Goal: Participate in discussion: Engage in conversation with other users on a specific topic

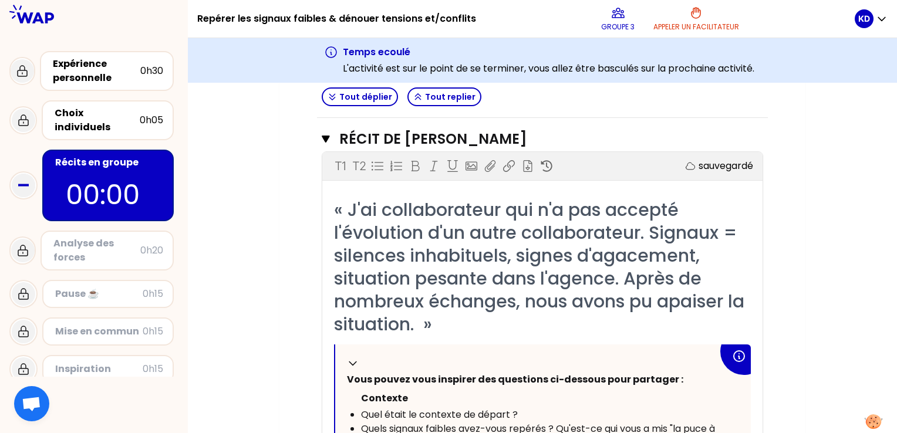
scroll to position [154, 0]
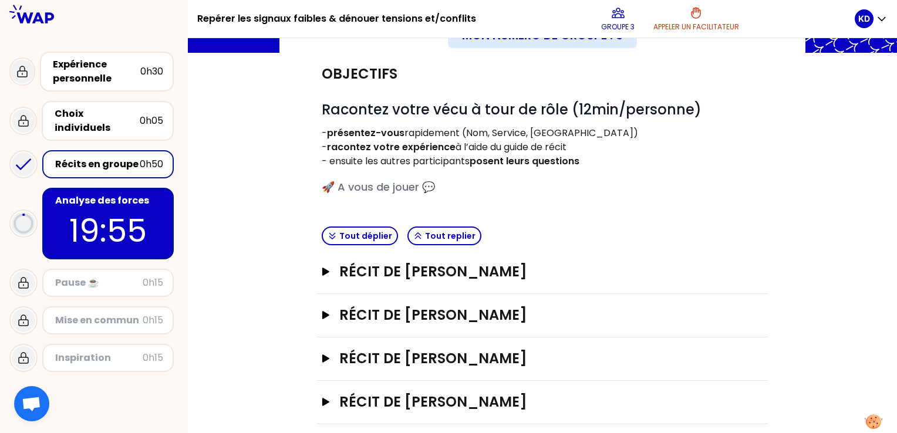
scroll to position [110, 0]
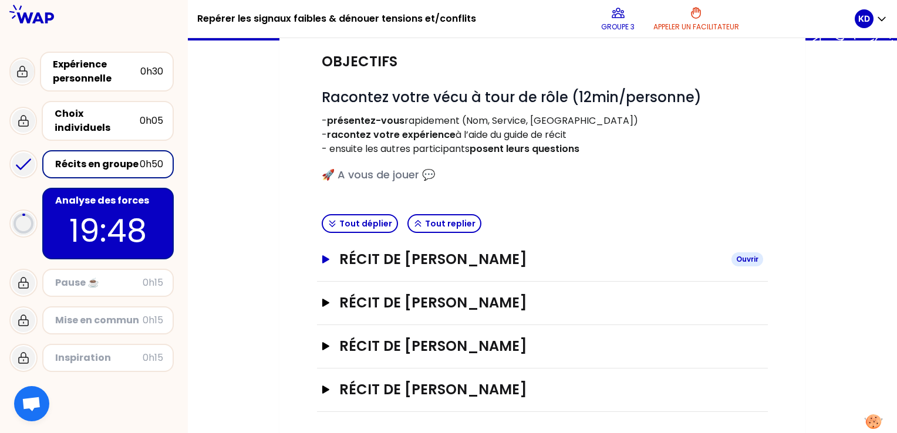
click at [326, 258] on icon "button" at bounding box center [325, 259] width 7 height 8
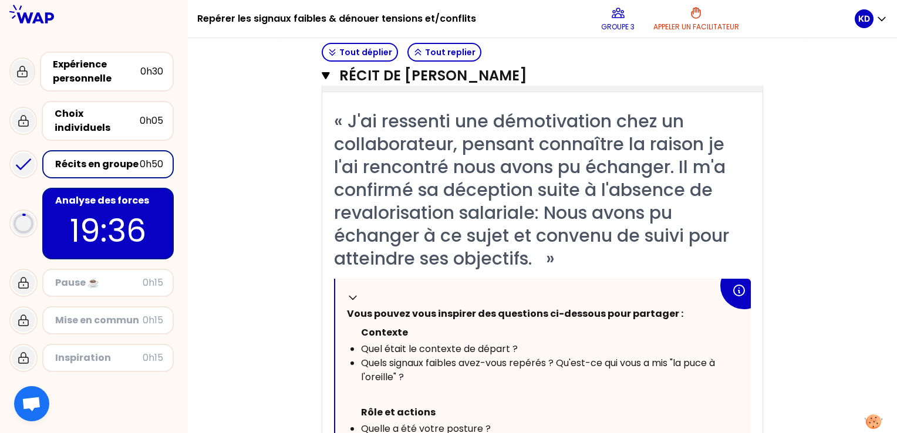
scroll to position [0, 0]
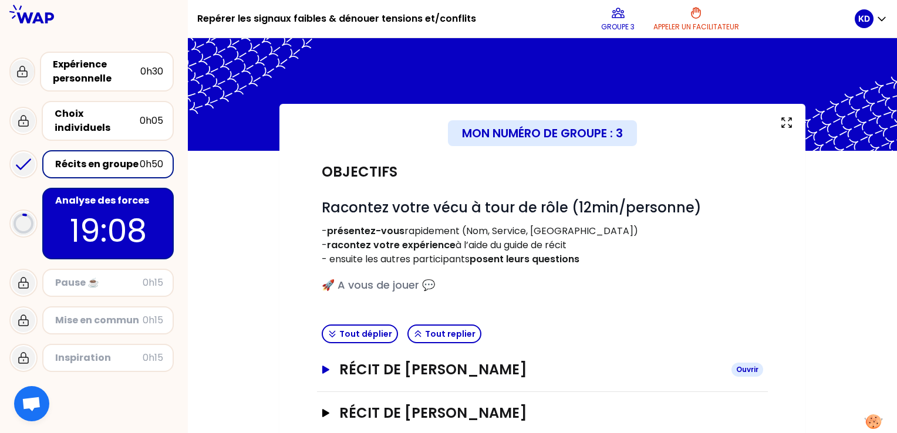
click at [324, 370] on icon "button" at bounding box center [325, 370] width 7 height 8
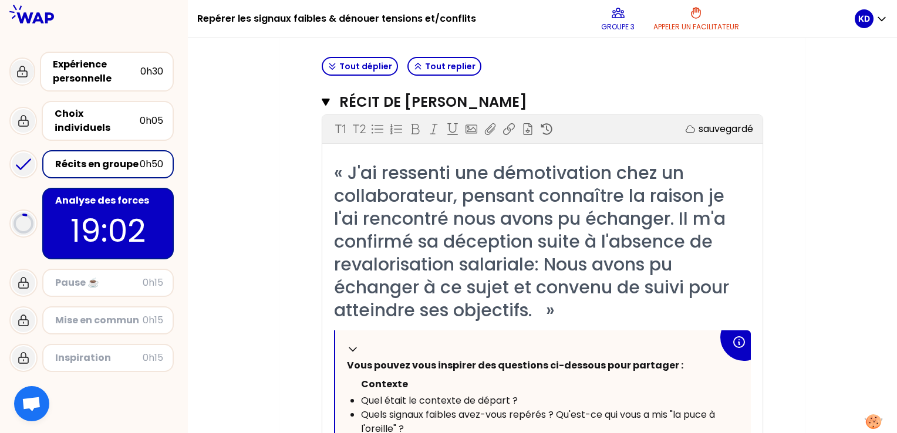
scroll to position [59, 0]
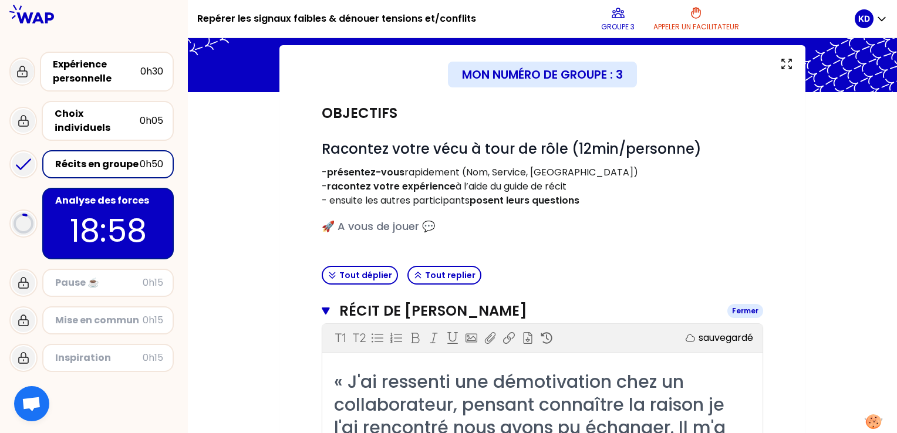
click at [322, 308] on icon "button" at bounding box center [326, 311] width 8 height 7
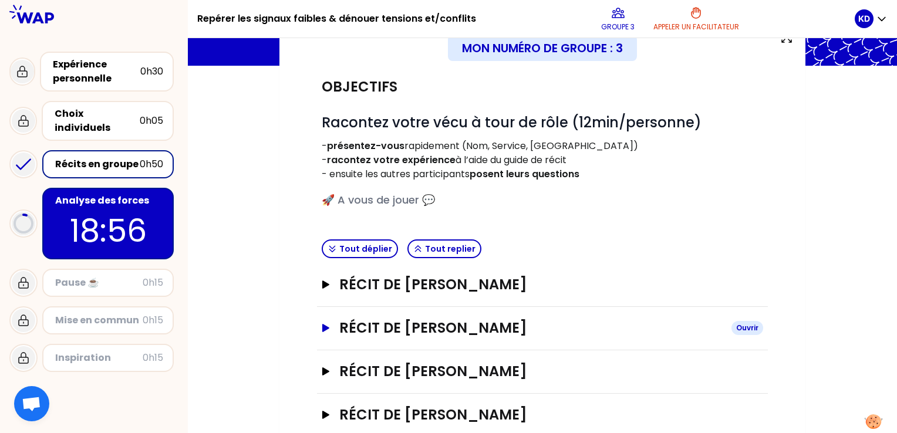
scroll to position [110, 0]
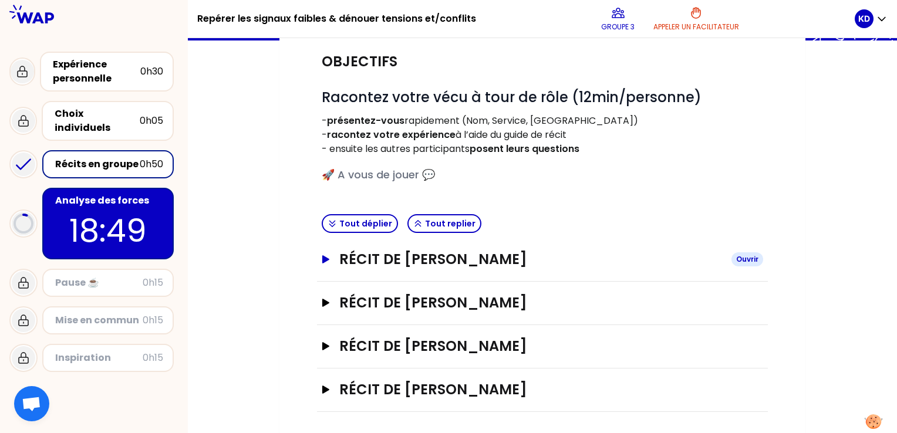
click at [325, 263] on button "Récit de JUSTINE RAOULT Ouvrir" at bounding box center [543, 259] width 442 height 19
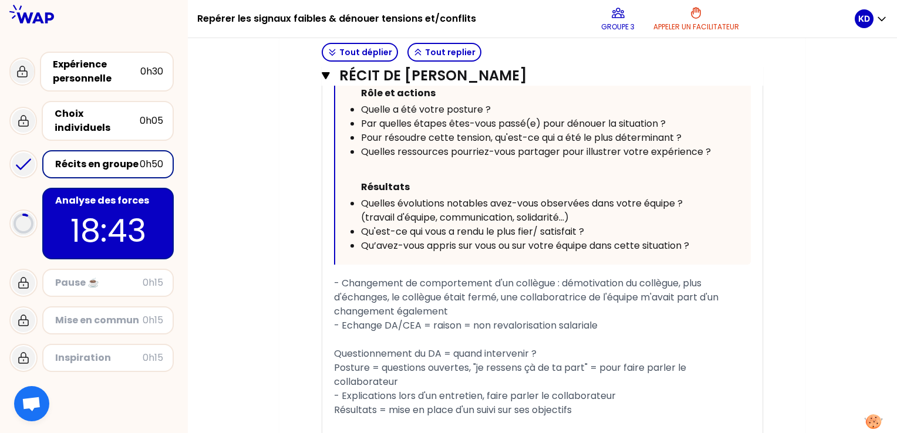
scroll to position [815, 0]
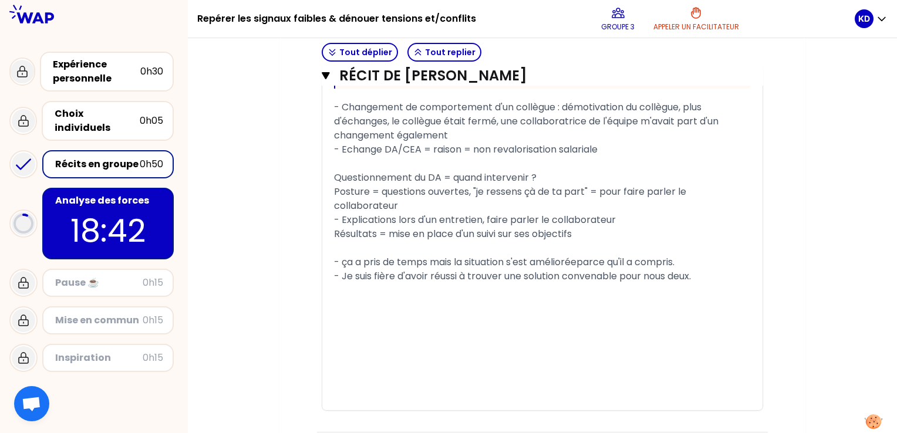
click at [383, 305] on div "﻿" at bounding box center [542, 305] width 417 height 14
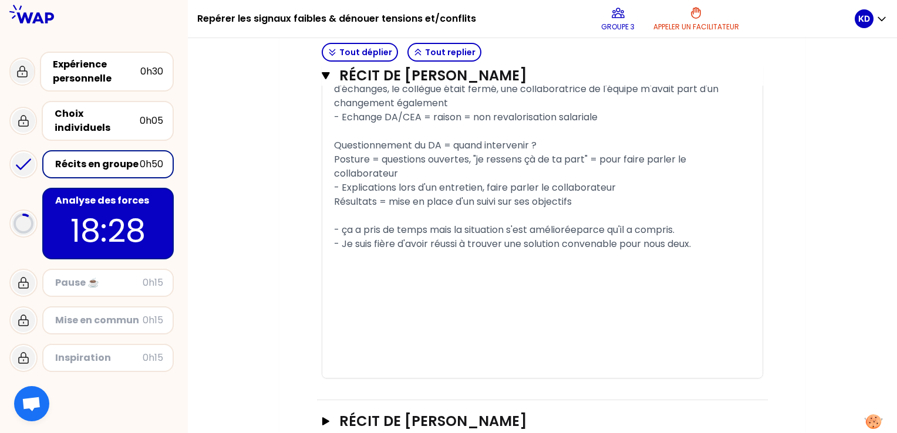
scroll to position [965, 0]
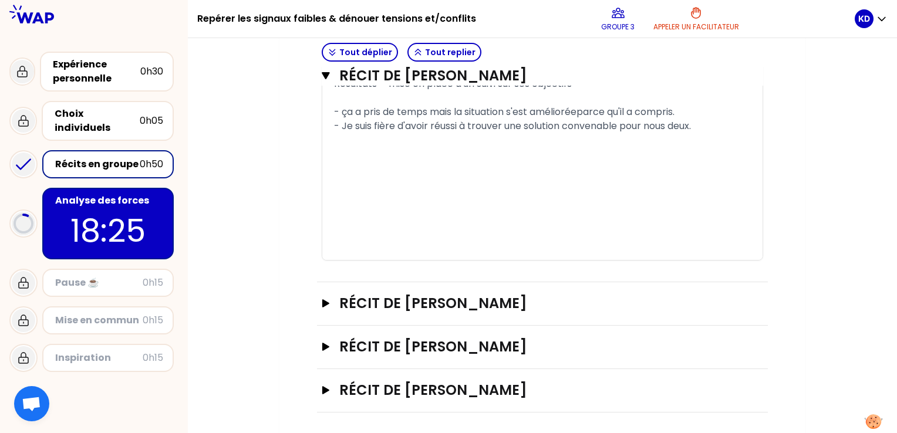
click at [409, 236] on div "﻿" at bounding box center [542, 239] width 417 height 14
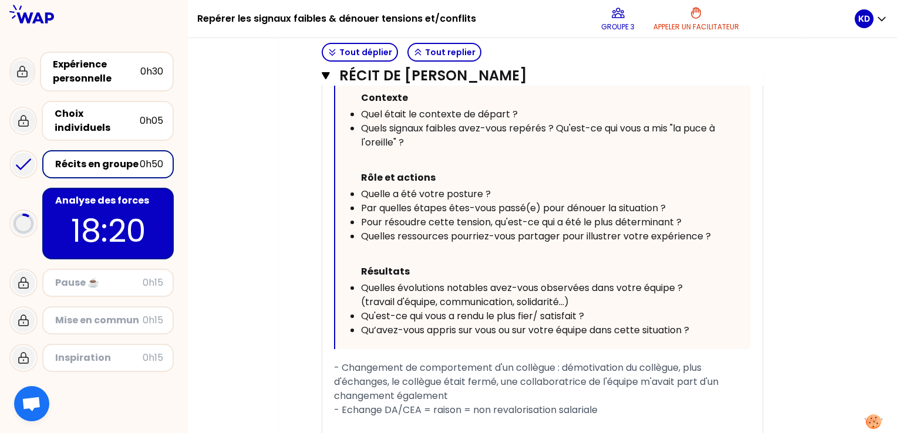
scroll to position [378, 0]
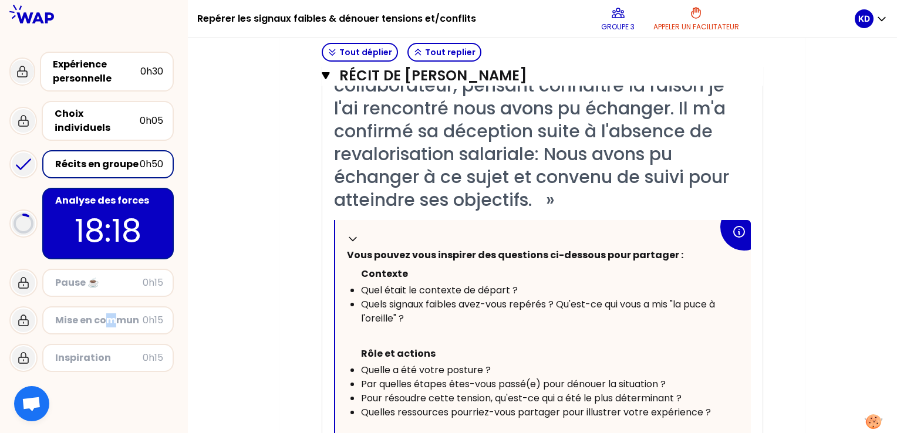
drag, startPoint x: 111, startPoint y: 302, endPoint x: 116, endPoint y: 323, distance: 21.2
click at [108, 322] on div "Mise en commun 0h15" at bounding box center [108, 320] width 132 height 28
drag, startPoint x: 116, startPoint y: 323, endPoint x: 150, endPoint y: 319, distance: 34.3
click at [225, 330] on div "Mon numéro de groupe : 3 Objectifs # Racontez votre vécu à tour de rôle (12min/…" at bounding box center [542, 375] width 709 height 1298
click at [74, 314] on div "Mise en commun" at bounding box center [98, 321] width 87 height 14
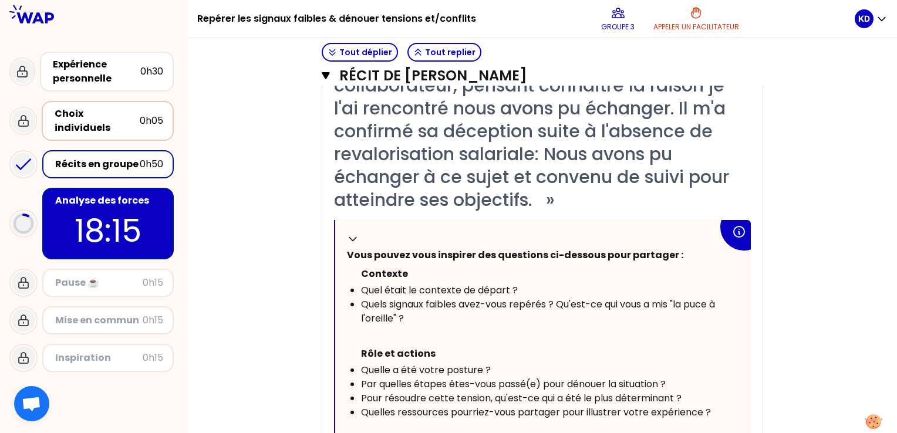
click at [73, 117] on div "Choix individuels" at bounding box center [97, 121] width 85 height 28
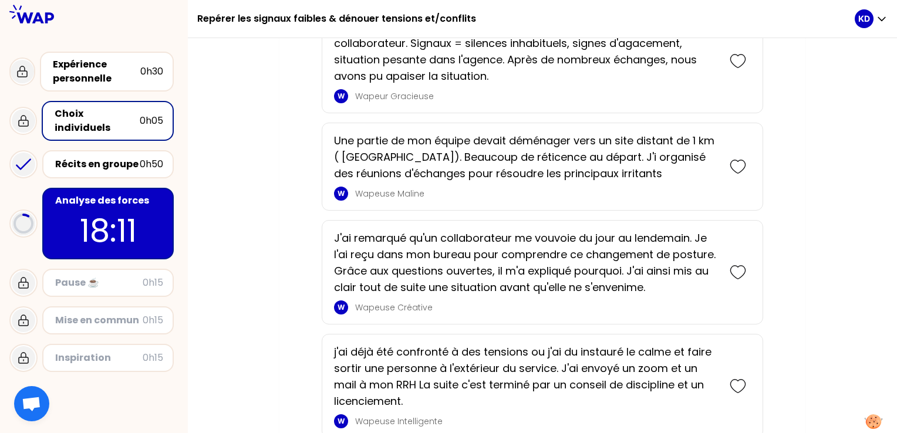
scroll to position [646, 0]
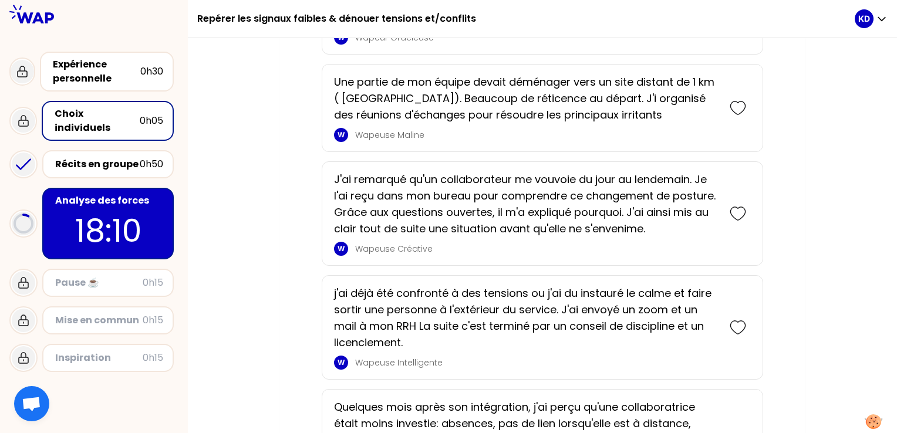
drag, startPoint x: 105, startPoint y: 147, endPoint x: 157, endPoint y: 105, distance: 68.0
click at [100, 157] on div "Récits en groupe" at bounding box center [97, 164] width 85 height 14
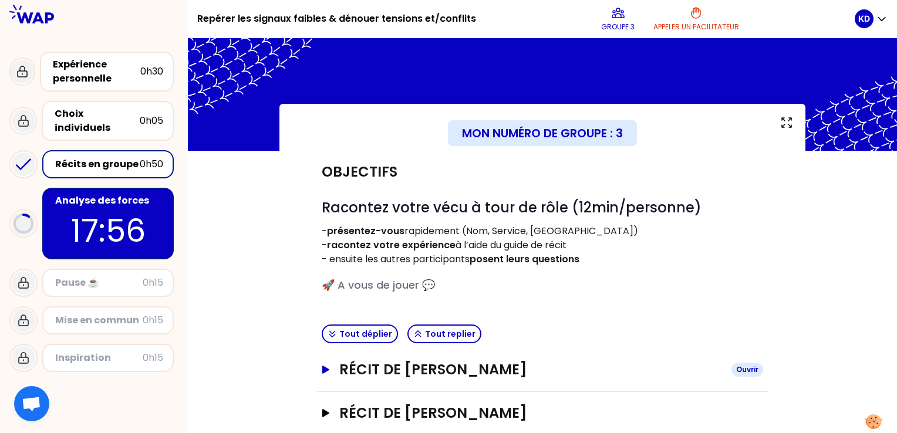
click at [329, 366] on icon "button" at bounding box center [325, 370] width 9 height 8
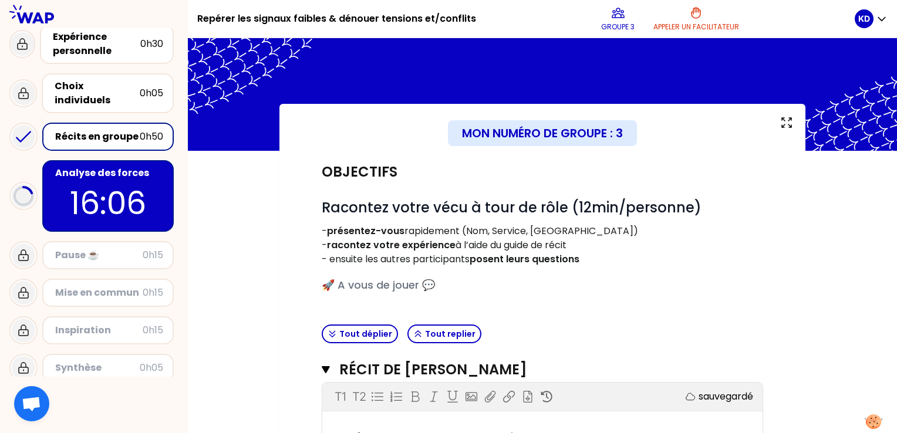
scroll to position [101, 0]
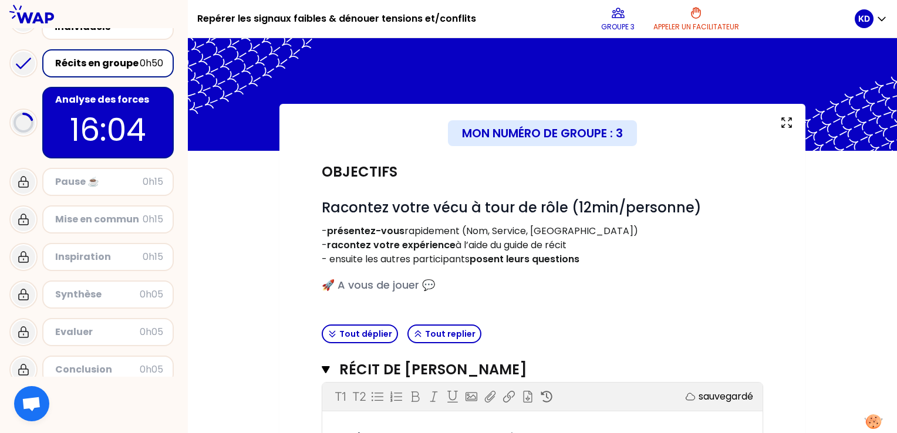
click at [85, 294] on div "Synthèse 0h05" at bounding box center [108, 295] width 132 height 28
drag, startPoint x: 86, startPoint y: 322, endPoint x: 87, endPoint y: 299, distance: 22.9
click at [86, 325] on div "Evaluer" at bounding box center [97, 332] width 85 height 14
click at [90, 276] on div "Synthèse 0h05" at bounding box center [93, 295] width 169 height 38
click at [93, 250] on div "Inspiration" at bounding box center [98, 257] width 87 height 14
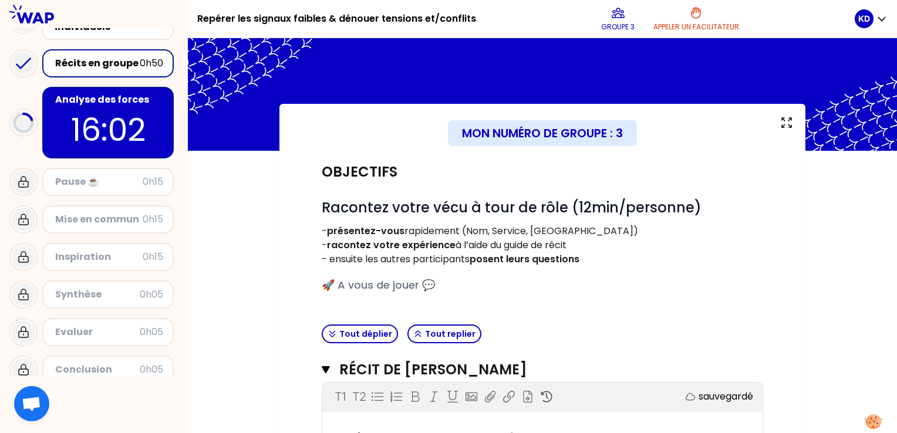
click at [116, 186] on div "Pause ☕️ 0h15" at bounding box center [93, 182] width 169 height 38
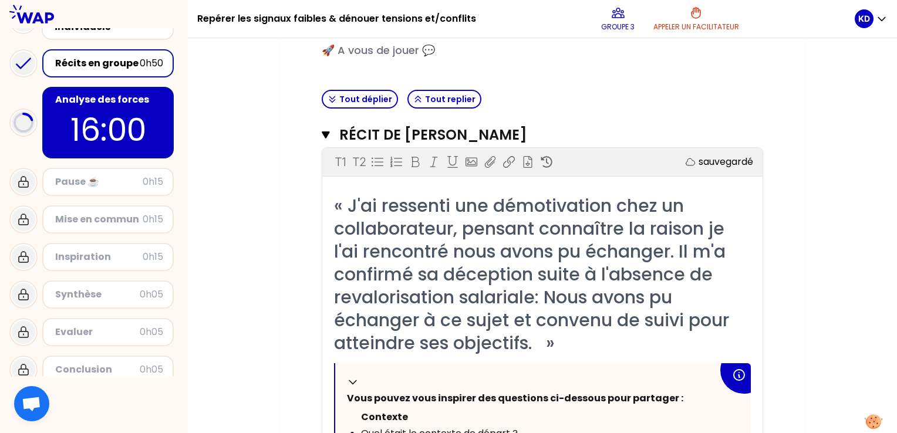
scroll to position [0, 0]
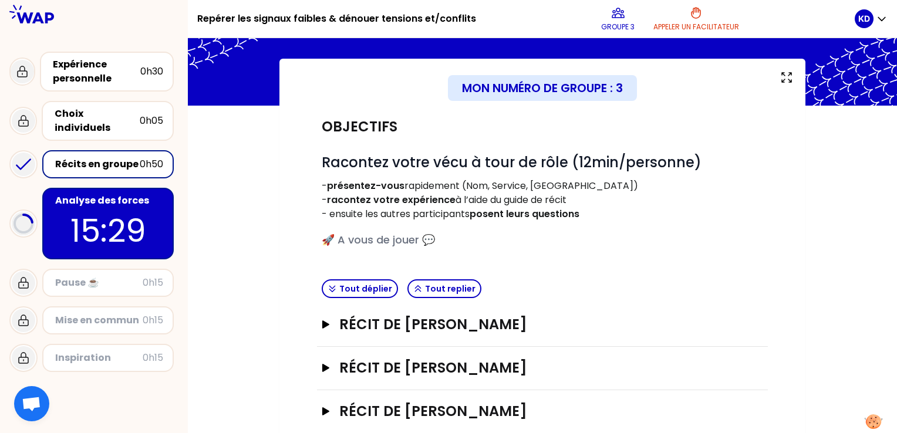
scroll to position [110, 0]
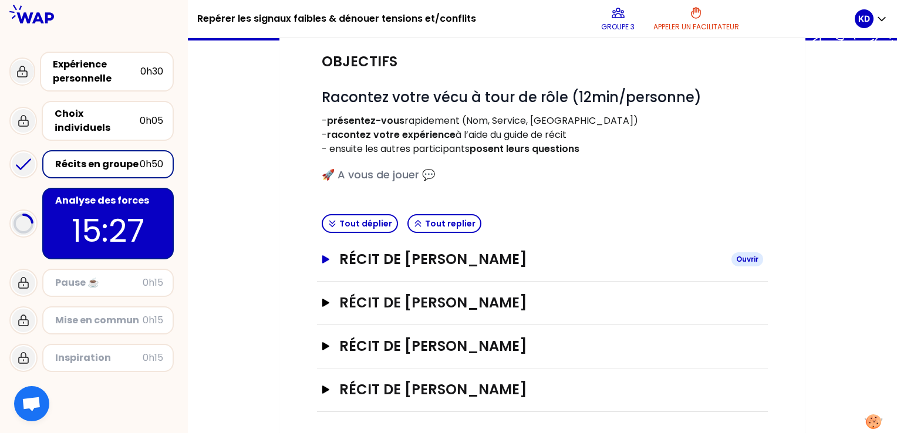
click at [331, 260] on button "Récit de [PERSON_NAME]" at bounding box center [543, 259] width 442 height 19
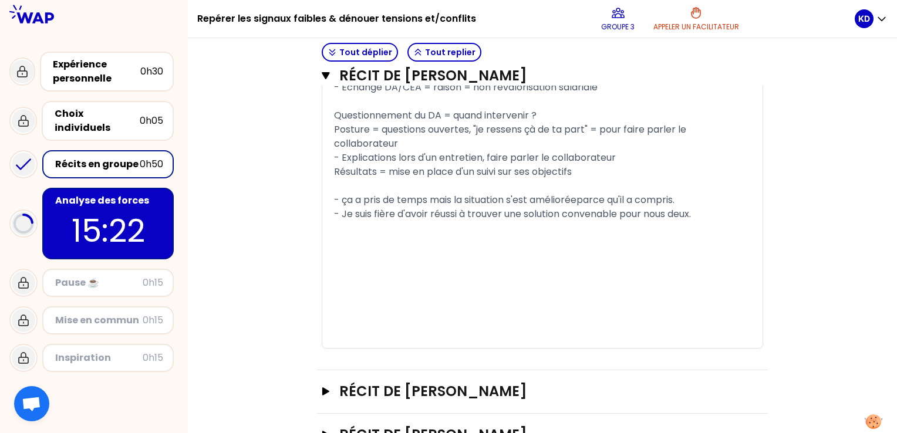
scroll to position [932, 0]
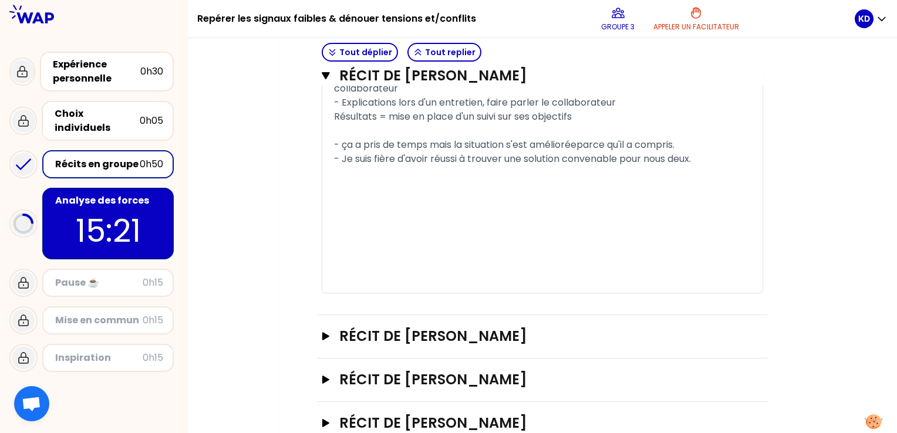
drag, startPoint x: -2, startPoint y: 160, endPoint x: 26, endPoint y: 173, distance: 31.5
click at [23, 173] on div "Expérience personnelle 0h30 Choix individuels 0h05 Récits en groupe 0h50 Analys…" at bounding box center [94, 268] width 188 height 443
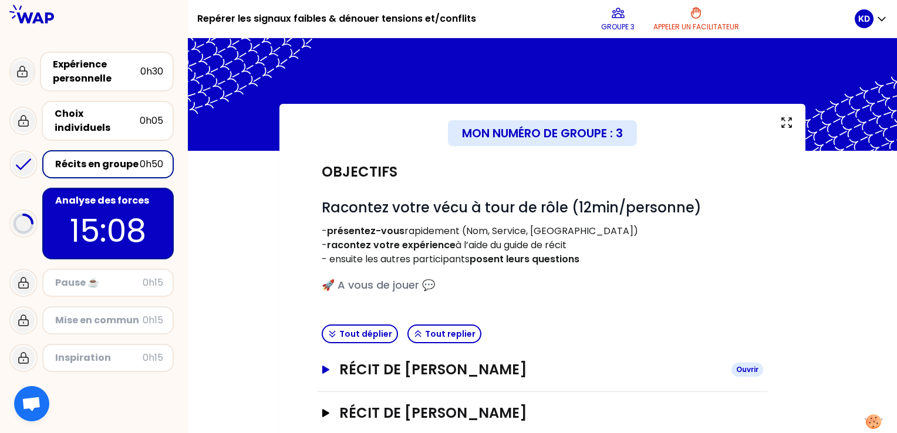
click at [740, 370] on div "Ouvrir" at bounding box center [748, 370] width 32 height 14
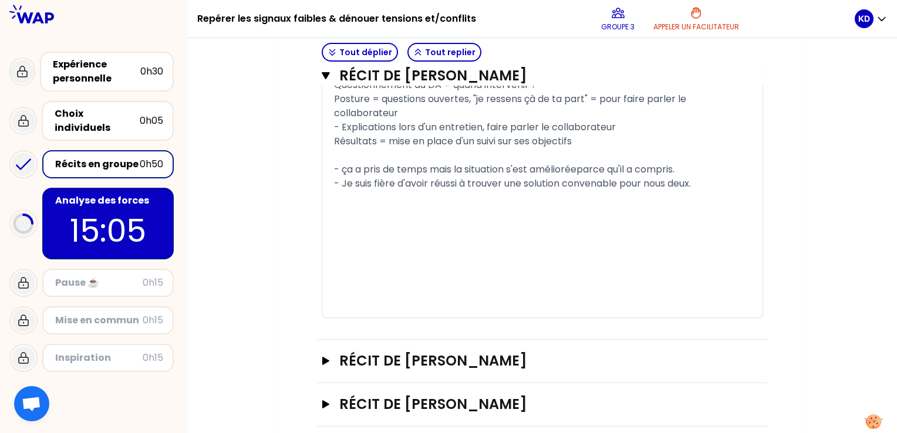
scroll to position [939, 0]
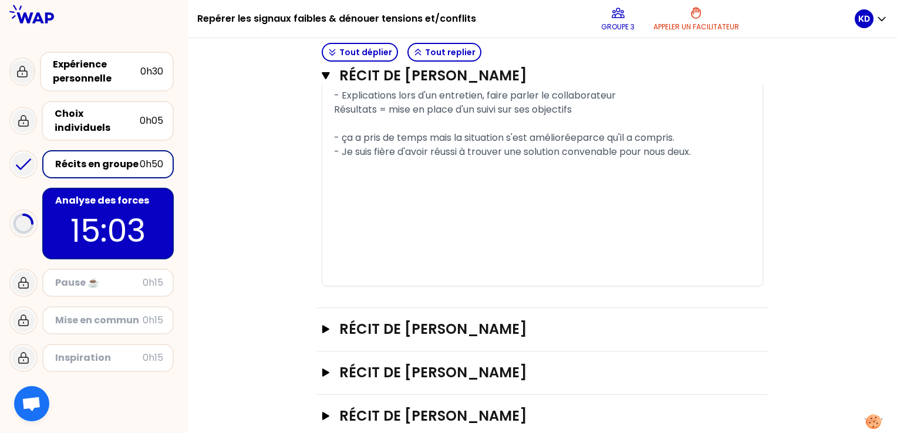
click at [573, 241] on div "﻿" at bounding box center [542, 237] width 417 height 14
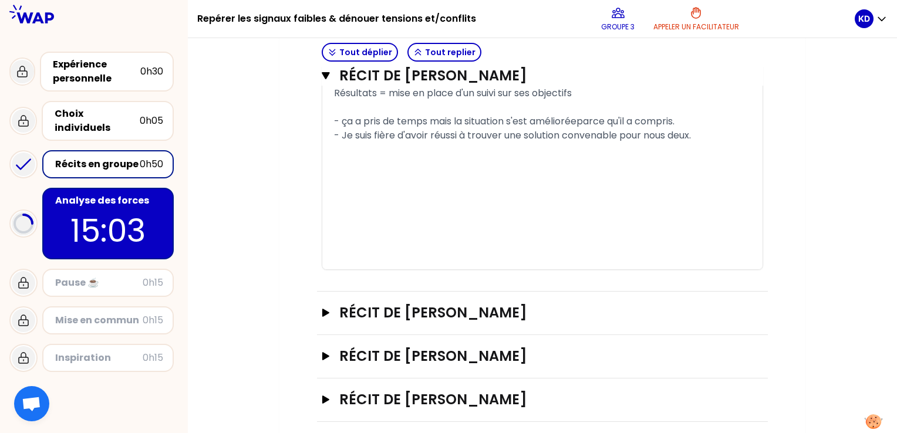
scroll to position [965, 0]
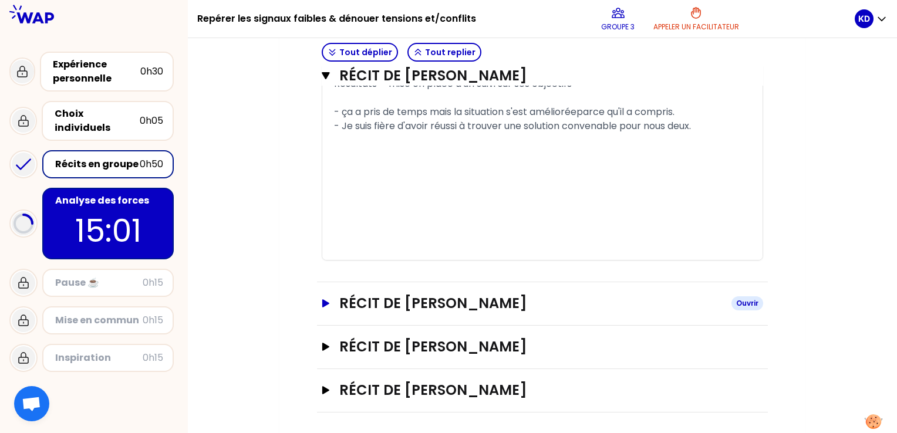
click at [324, 306] on button "Récit de Aurélie MEYNIER Ouvrir" at bounding box center [543, 303] width 442 height 19
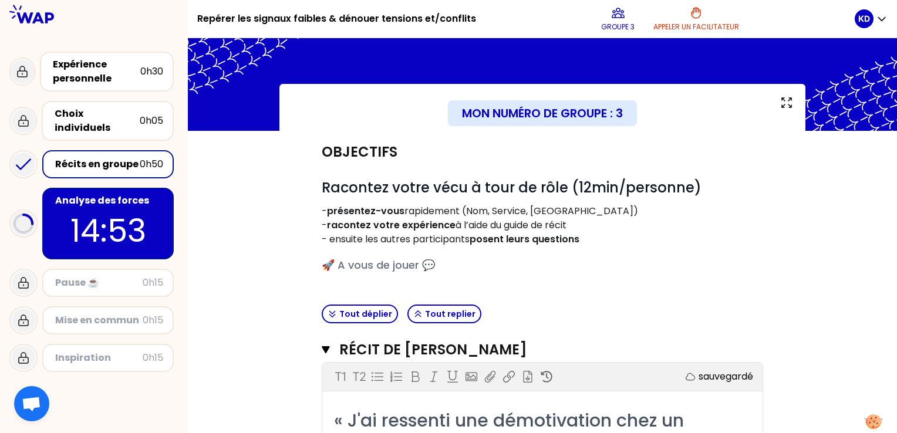
scroll to position [0, 0]
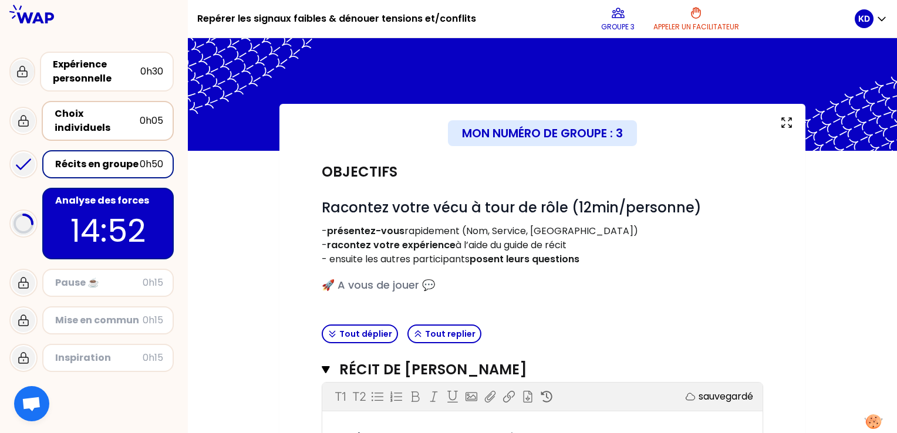
click at [95, 119] on div "Choix individuels" at bounding box center [97, 121] width 85 height 28
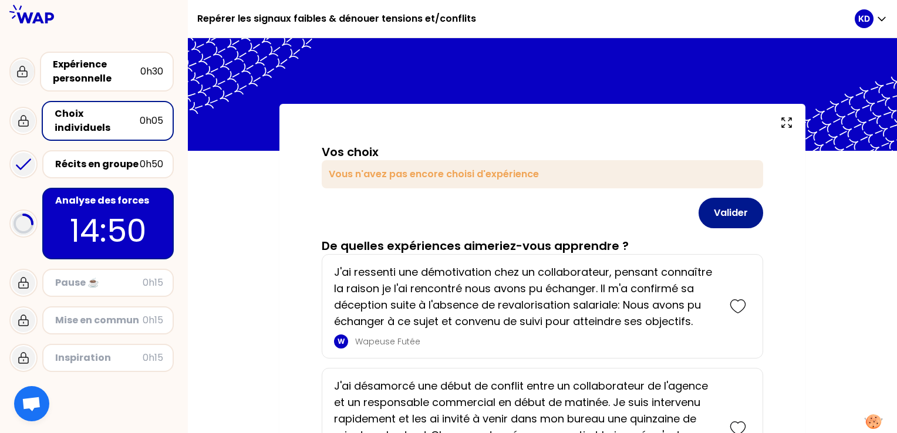
click at [732, 215] on button "Valider" at bounding box center [731, 213] width 65 height 31
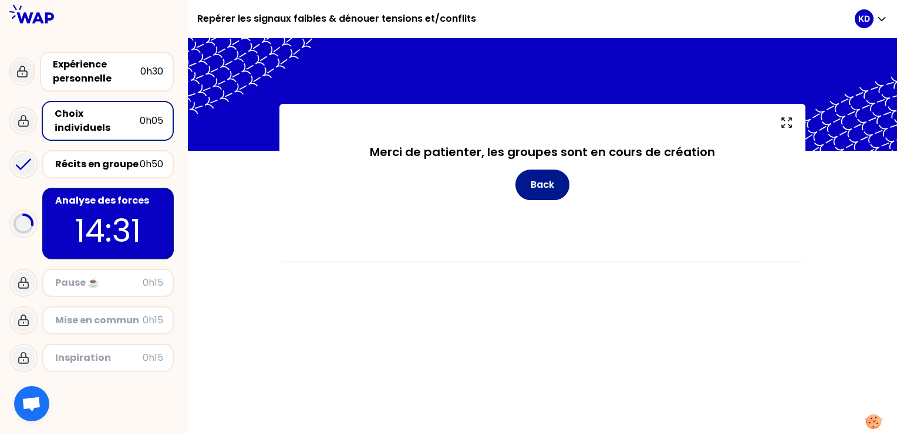
click at [528, 188] on button "Back" at bounding box center [543, 185] width 54 height 31
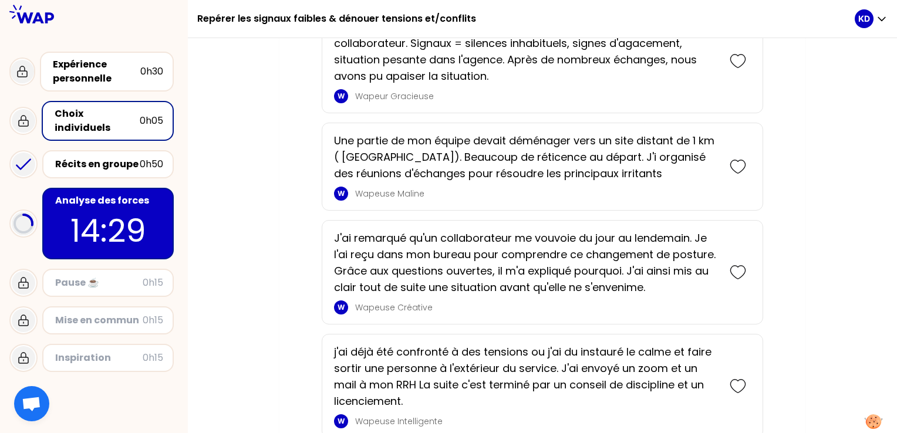
scroll to position [881, 0]
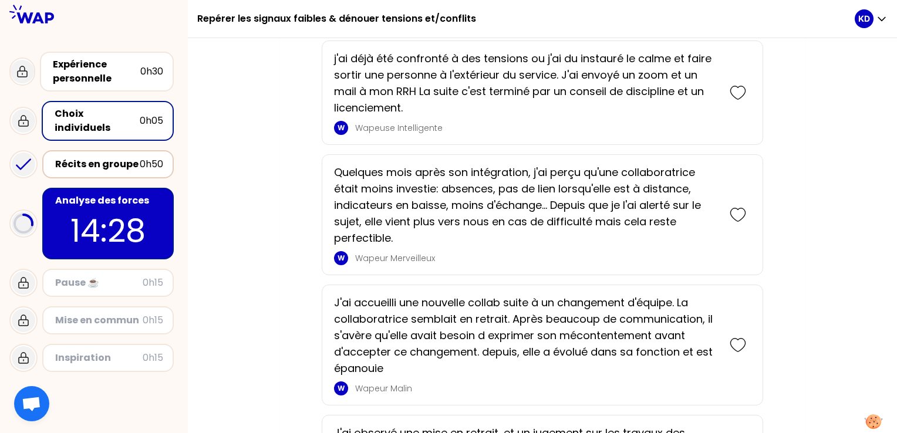
click at [90, 157] on div "Récits en groupe" at bounding box center [97, 164] width 85 height 14
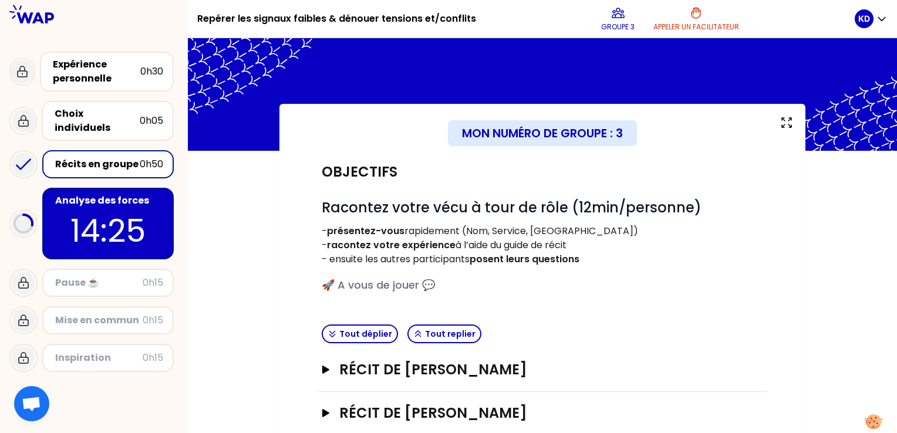
click at [451, 380] on div "Récit de JUSTINE RAOULT Ouvrir" at bounding box center [542, 370] width 451 height 43
click at [323, 376] on button "Récit de JUSTINE RAOULT Ouvrir" at bounding box center [543, 370] width 442 height 19
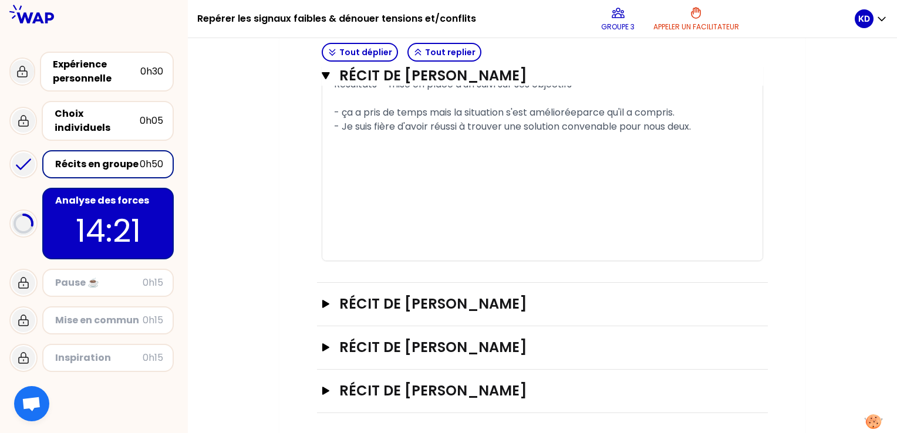
scroll to position [965, 0]
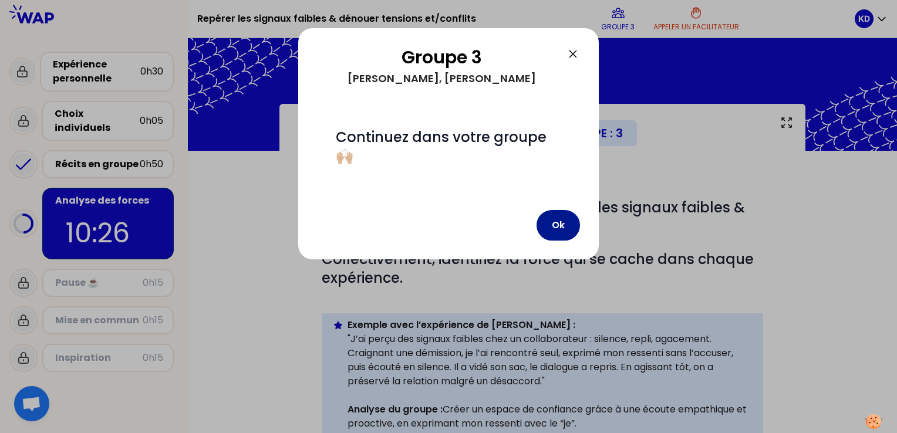
click at [560, 218] on button "Ok" at bounding box center [558, 225] width 43 height 31
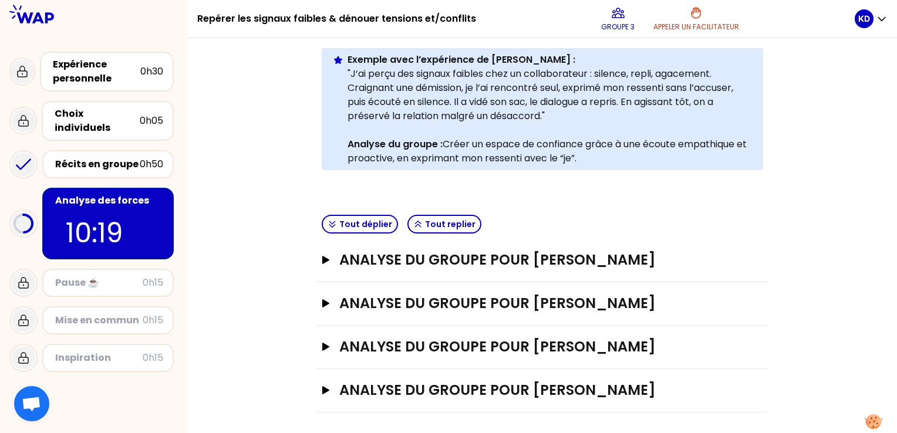
scroll to position [266, 0]
click at [324, 260] on icon "button" at bounding box center [325, 259] width 7 height 8
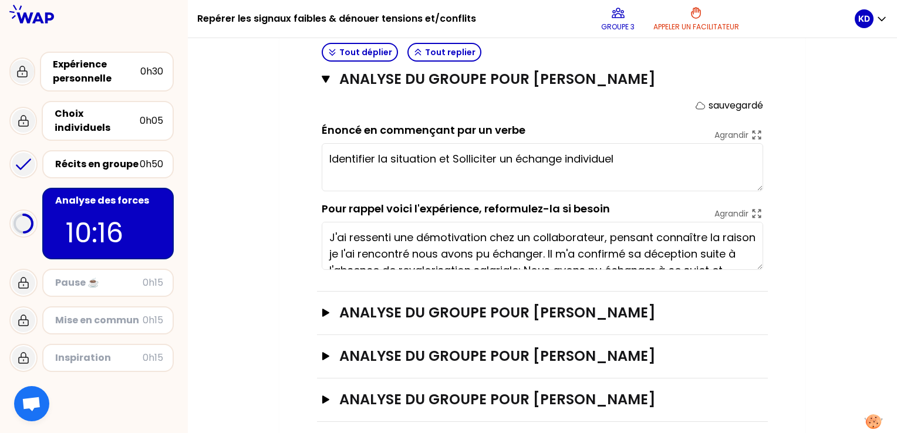
scroll to position [456, 0]
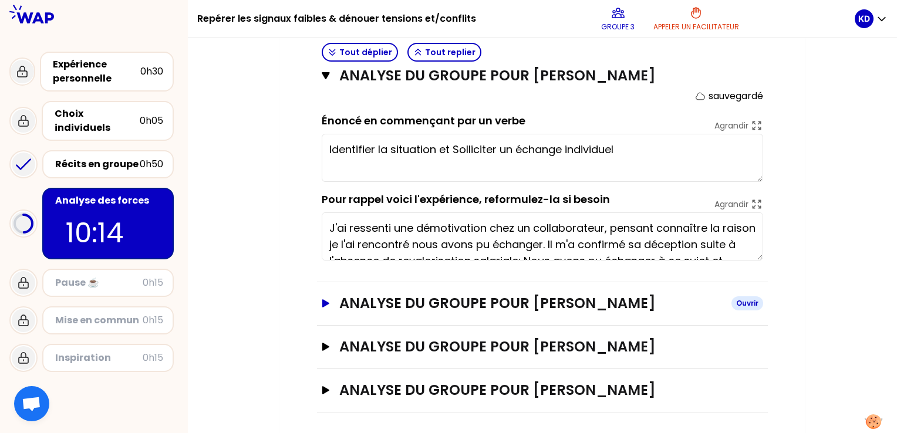
click at [329, 302] on icon "button" at bounding box center [325, 303] width 9 height 8
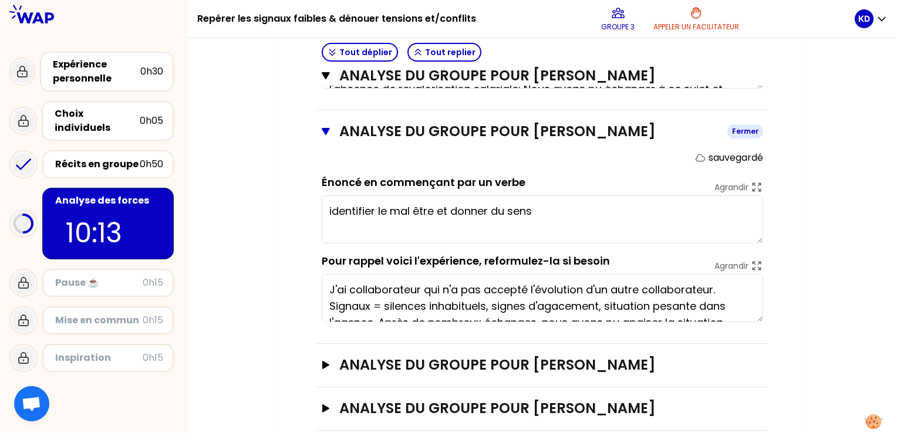
scroll to position [632, 0]
